Goal: Information Seeking & Learning: Learn about a topic

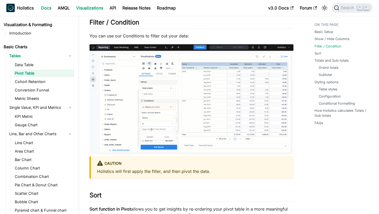
click at [46, 6] on link "Docs" at bounding box center [46, 8] width 17 height 8
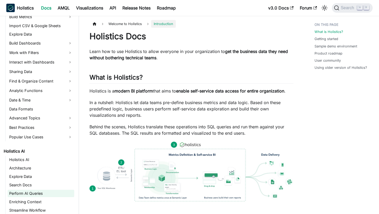
scroll to position [86, 0]
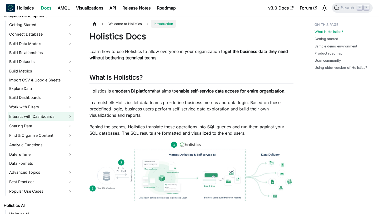
click at [41, 118] on link "Interact with Dashboards" at bounding box center [41, 116] width 67 height 8
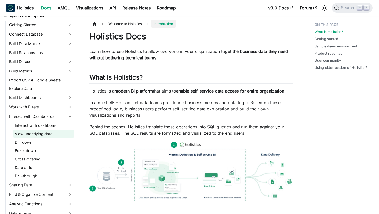
click at [37, 134] on link "View underlying data" at bounding box center [43, 133] width 61 height 7
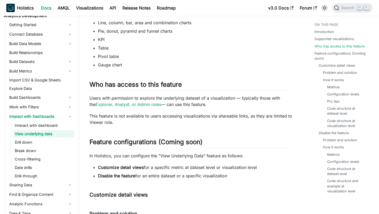
scroll to position [278, 0]
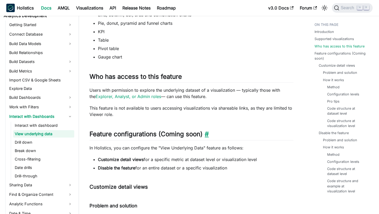
click at [208, 130] on link "​" at bounding box center [206, 134] width 6 height 8
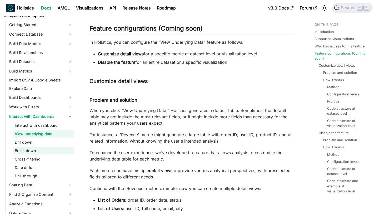
click at [48, 148] on link "Break down" at bounding box center [43, 150] width 61 height 7
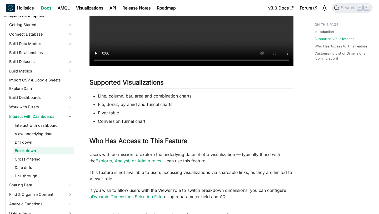
scroll to position [292, 0]
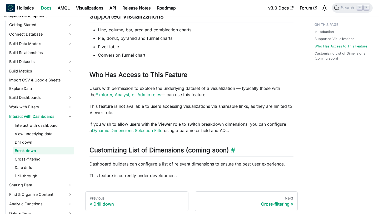
click at [189, 149] on h2 "Customizing List of Dimensions (coming soon) ​" at bounding box center [191, 151] width 204 height 10
click at [233, 150] on link "​" at bounding box center [232, 150] width 6 height 8
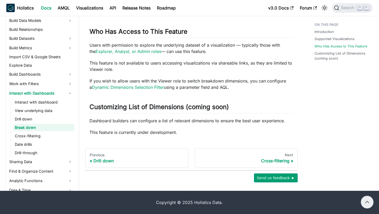
scroll to position [292, 0]
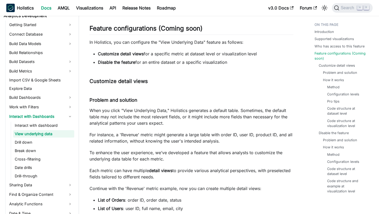
scroll to position [278, 0]
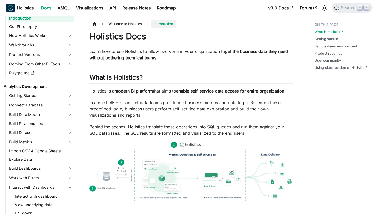
scroll to position [14, 0]
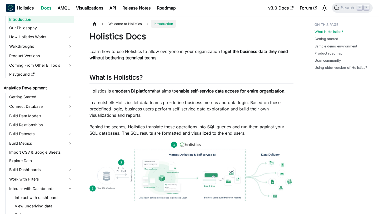
scroll to position [675, 0]
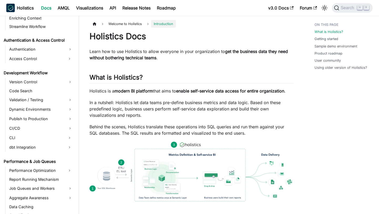
scroll to position [435, 0]
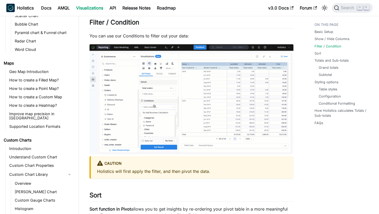
scroll to position [243, 0]
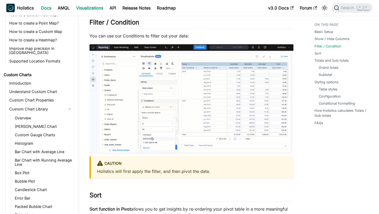
click at [48, 11] on link "Docs" at bounding box center [46, 8] width 17 height 8
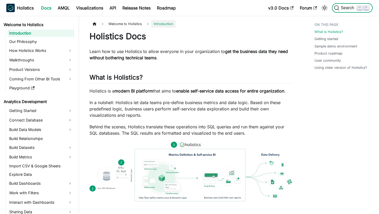
click at [351, 10] on span "Search" at bounding box center [348, 8] width 18 height 5
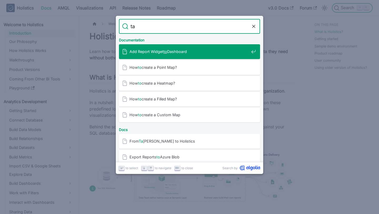
type input "tag"
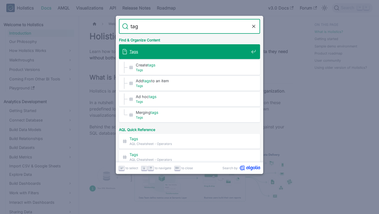
click at [177, 47] on div "Tags" at bounding box center [191, 51] width 138 height 15
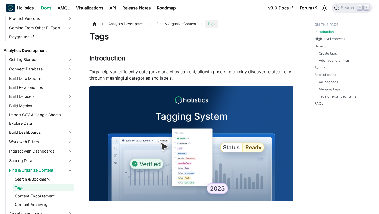
click at [128, 74] on p "Tags help you efficiently categorize analytics content, allowing users to quick…" at bounding box center [191, 74] width 204 height 13
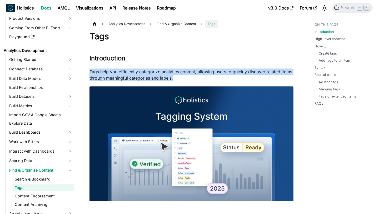
copy p "Tags help you efficiently categorize analytics content, allowing users to quick…"
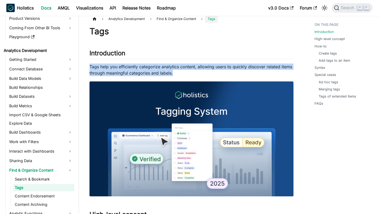
scroll to position [6, 0]
